Goal: Communication & Community: Answer question/provide support

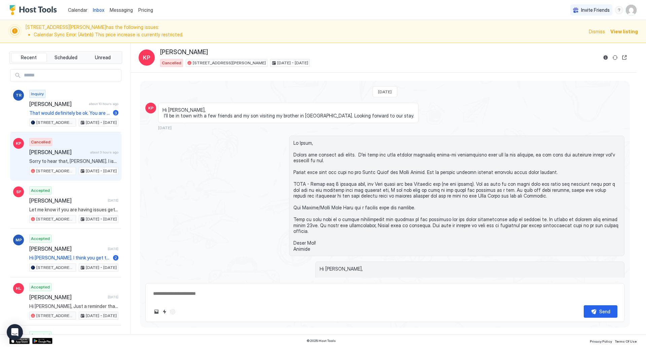
scroll to position [2448, 0]
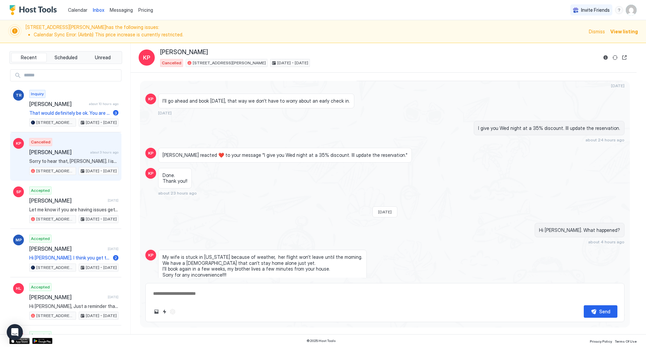
click at [80, 13] on link "Calendar" at bounding box center [78, 9] width 20 height 7
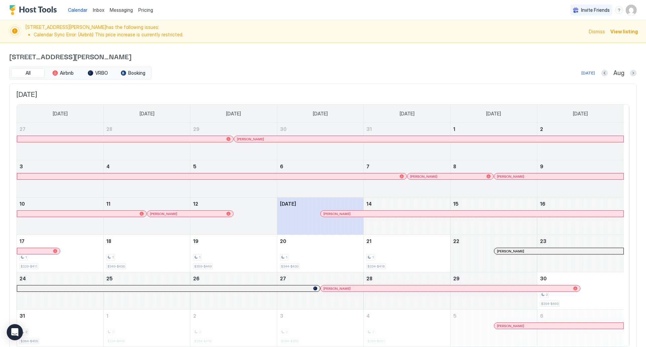
click at [116, 12] on span "Messaging" at bounding box center [121, 10] width 23 height 6
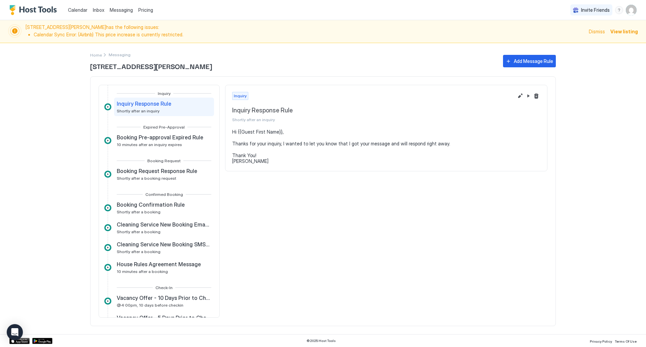
click at [102, 11] on span "Inbox" at bounding box center [98, 10] width 11 height 6
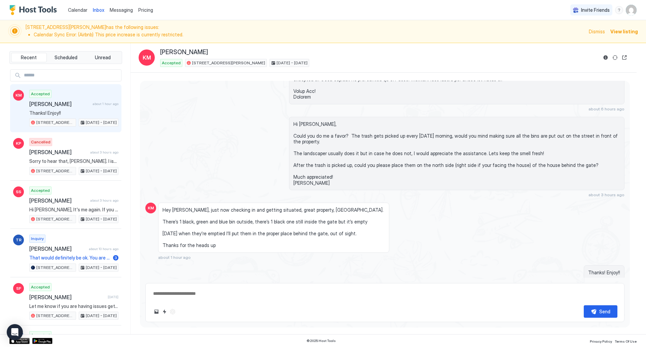
scroll to position [1102, 0]
click at [591, 293] on div "Scheduled Messages" at bounding box center [594, 296] width 46 height 7
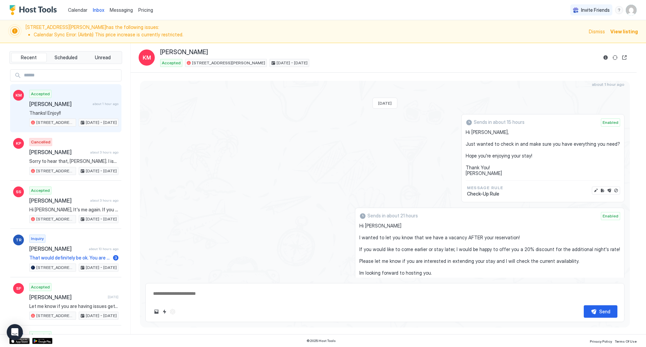
scroll to position [2349, 0]
click at [81, 11] on span "Calendar" at bounding box center [78, 10] width 20 height 6
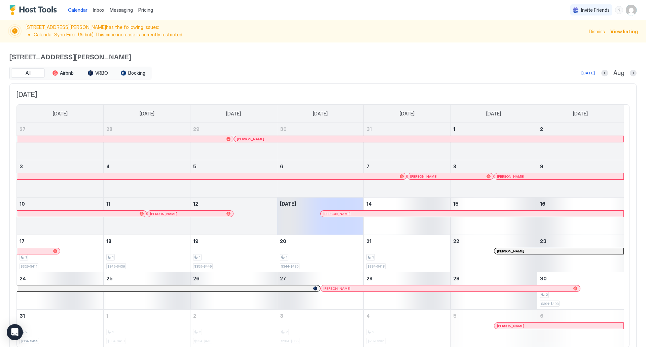
click at [589, 31] on span "Dismiss" at bounding box center [597, 31] width 16 height 7
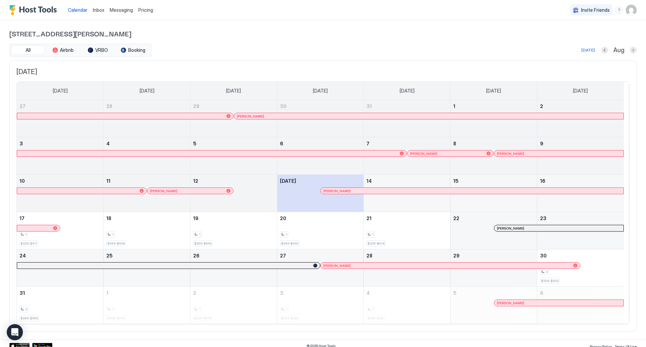
click at [101, 9] on span "Inbox" at bounding box center [98, 10] width 11 height 6
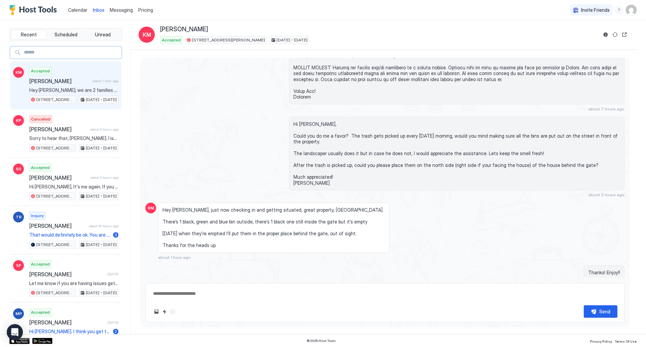
click at [76, 52] on input "Input Field" at bounding box center [71, 52] width 100 height 11
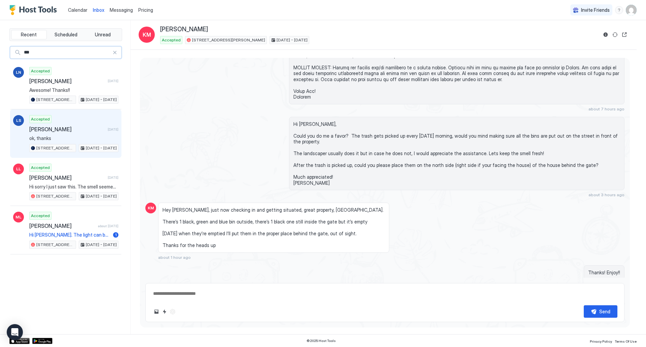
type input "***"
click at [75, 124] on div "Accepted [PERSON_NAME] [DATE] ok, thanks [STREET_ADDRESS][PERSON_NAME] [DATE] -…" at bounding box center [73, 133] width 89 height 37
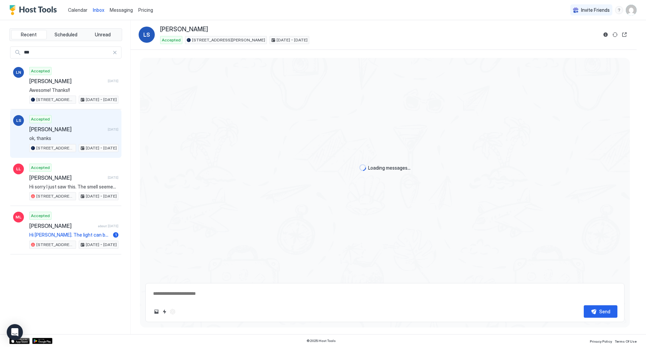
scroll to position [773, 0]
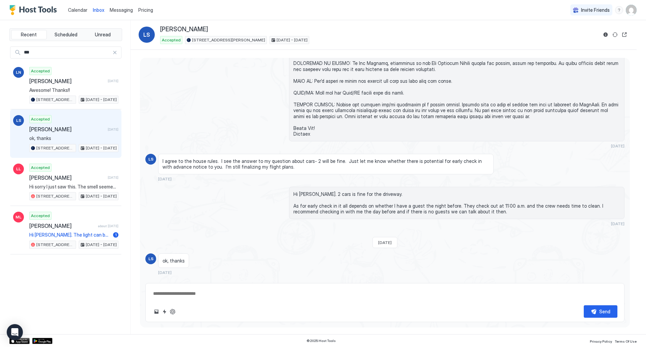
click at [595, 281] on div "Scheduled Messages" at bounding box center [594, 284] width 46 height 7
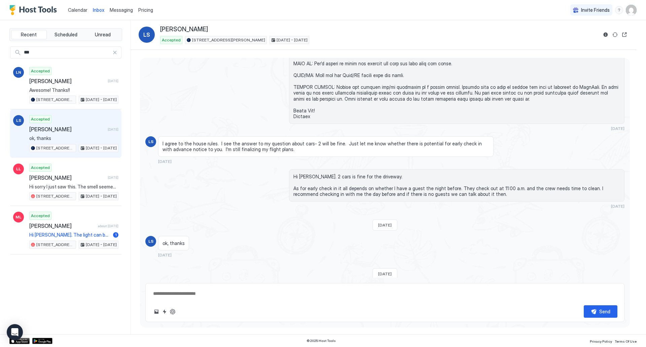
scroll to position [778, 0]
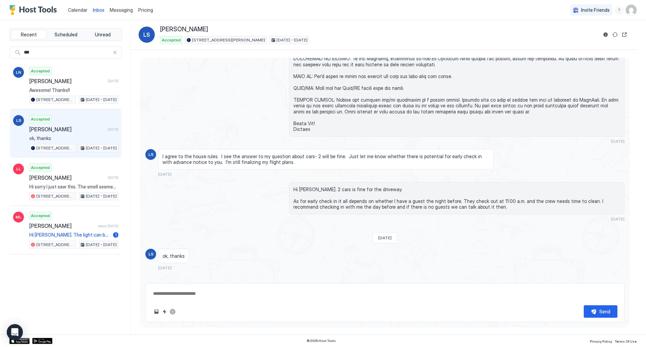
drag, startPoint x: 50, startPoint y: 51, endPoint x: 16, endPoint y: 48, distance: 34.1
click at [16, 48] on div "***" at bounding box center [65, 52] width 111 height 12
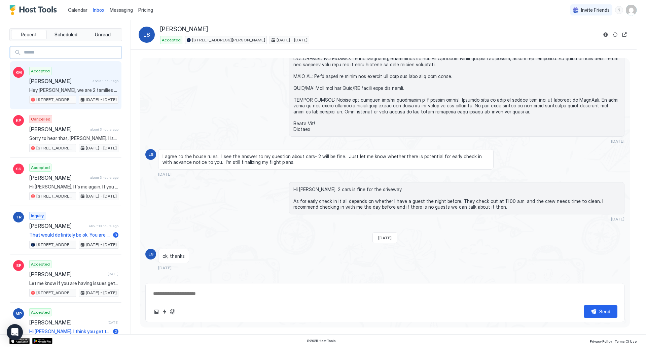
click at [75, 94] on div "Accepted [PERSON_NAME] about 1 hour ago Hey [PERSON_NAME], we are 2 families tr…" at bounding box center [73, 85] width 89 height 37
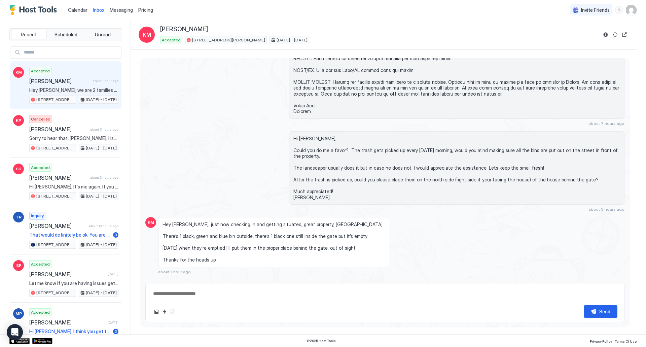
scroll to position [1057, 0]
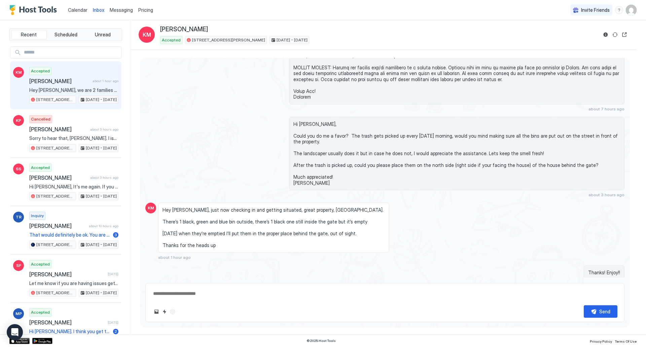
click at [593, 293] on div "Scheduled Messages" at bounding box center [594, 296] width 46 height 7
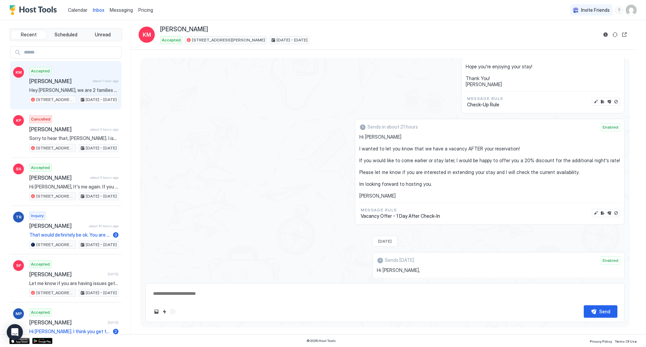
scroll to position [1329, 0]
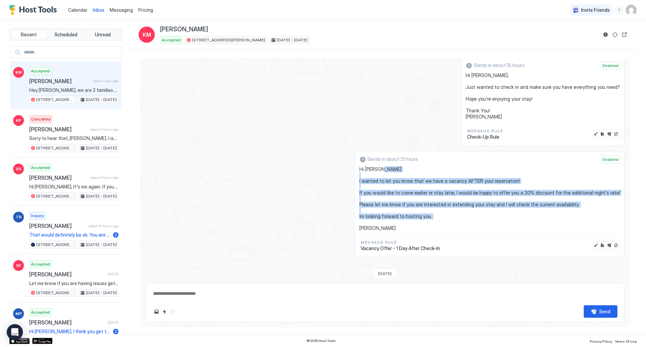
drag, startPoint x: 392, startPoint y: 207, endPoint x: 371, endPoint y: 159, distance: 52.0
click at [371, 159] on div "Sends in about 21 hours Enabled Hi [PERSON_NAME] I wanted to let you know that …" at bounding box center [490, 204] width 270 height 106
copy span "I wanted to let you know that we have a vacancy AFTER your reservation! If you …"
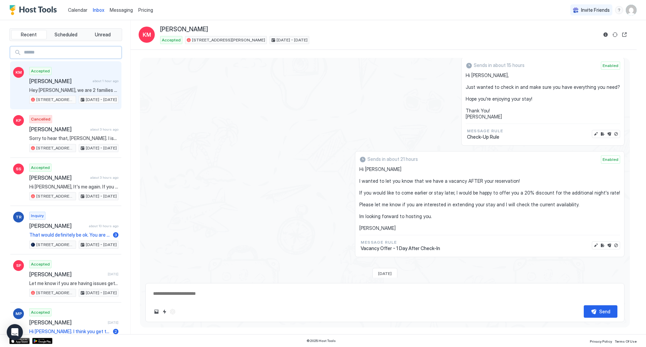
click at [57, 51] on input "Input Field" at bounding box center [71, 52] width 100 height 11
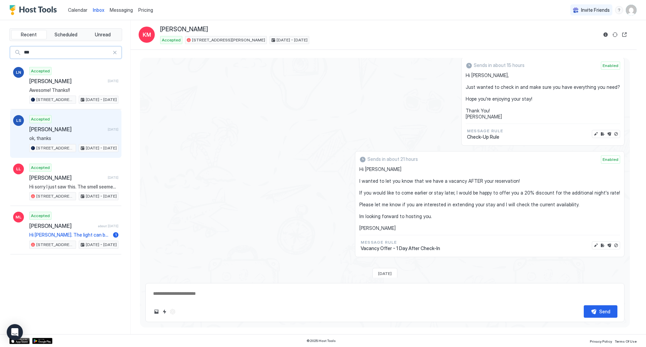
type input "***"
click at [69, 123] on div "Accepted [PERSON_NAME] [DATE] ok, thanks [STREET_ADDRESS][PERSON_NAME] [DATE] -…" at bounding box center [73, 133] width 89 height 37
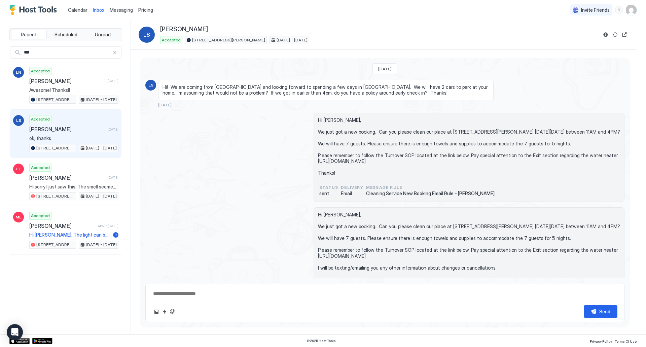
scroll to position [773, 0]
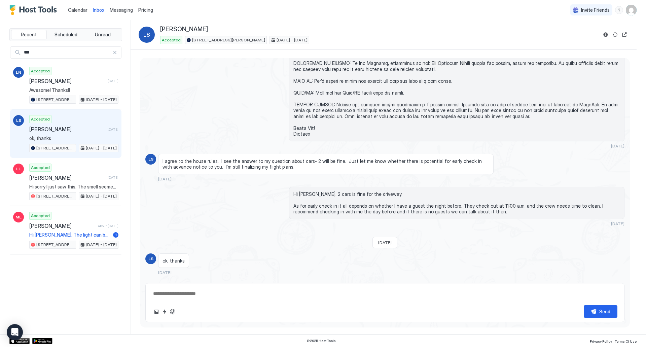
click at [233, 298] on textarea at bounding box center [385, 294] width 465 height 12
paste textarea "**********"
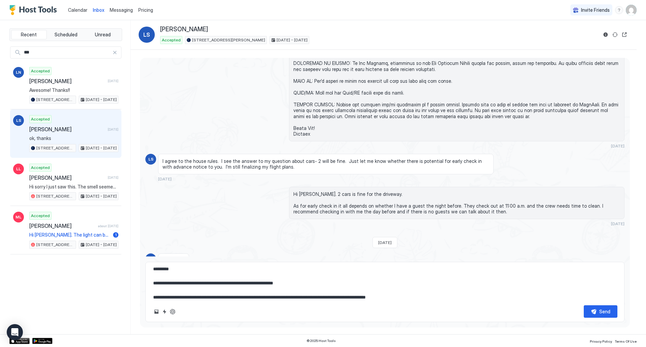
scroll to position [0, 0]
drag, startPoint x: 270, startPoint y: 288, endPoint x: 256, endPoint y: 286, distance: 13.9
click at [256, 286] on textarea "**********" at bounding box center [385, 283] width 465 height 34
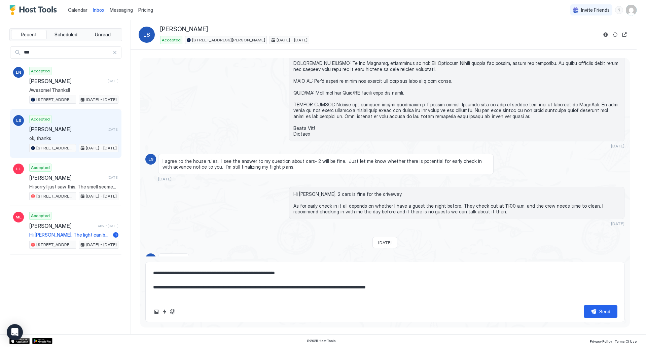
click at [244, 288] on textarea "**********" at bounding box center [385, 283] width 465 height 34
drag, startPoint x: 244, startPoint y: 288, endPoint x: 221, endPoint y: 288, distance: 23.9
click at [221, 288] on textarea "**********" at bounding box center [385, 283] width 465 height 34
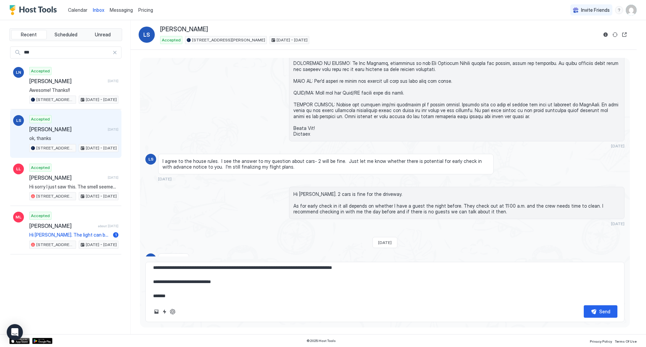
scroll to position [49, 0]
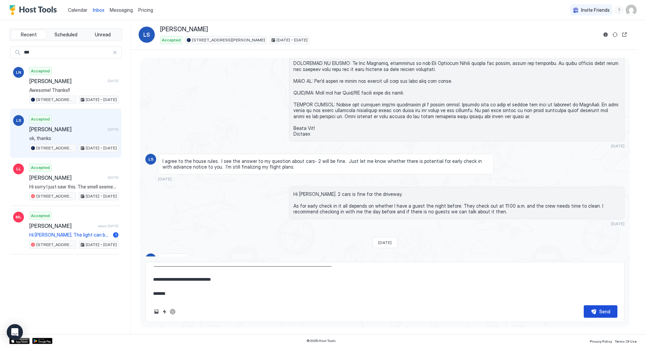
type textarea "**********"
click at [605, 312] on div "Send" at bounding box center [605, 311] width 11 height 7
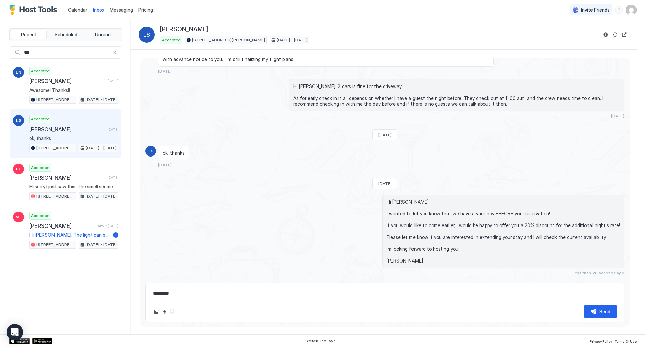
click at [81, 14] on div "Calendar" at bounding box center [77, 10] width 25 height 12
